Goal: Task Accomplishment & Management: Manage account settings

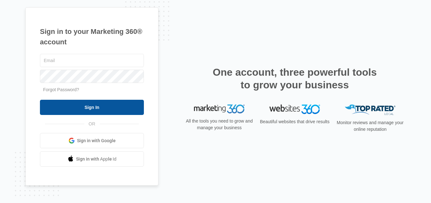
type input "[EMAIL_ADDRESS][DOMAIN_NAME]"
click at [70, 107] on input "Sign In" at bounding box center [92, 107] width 104 height 15
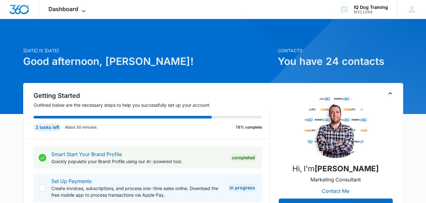
click at [66, 7] on span "Dashboard" at bounding box center [63, 9] width 30 height 7
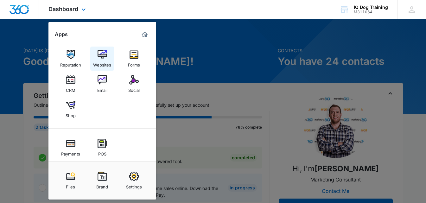
click at [98, 57] on img at bounding box center [103, 55] width 10 height 10
